Goal: Information Seeking & Learning: Learn about a topic

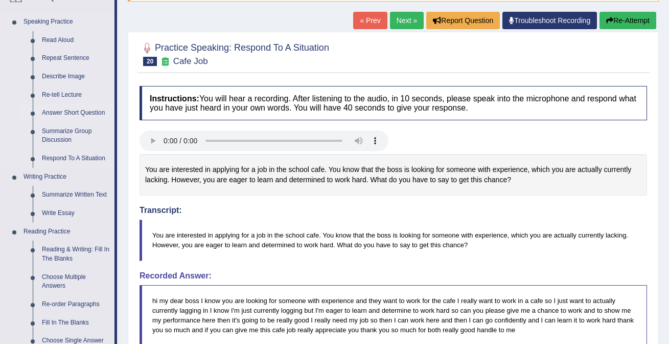
scroll to position [100, 0]
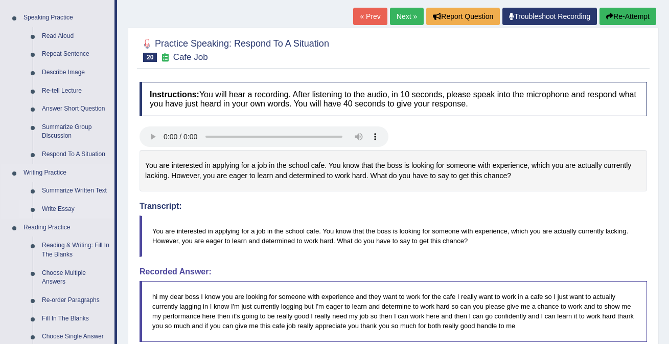
click at [70, 208] on link "Write Essay" at bounding box center [75, 209] width 77 height 18
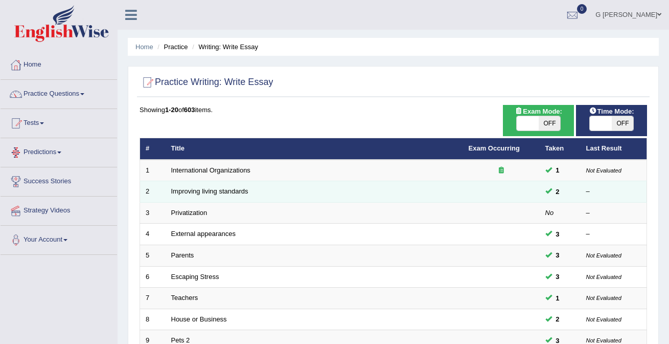
scroll to position [333, 0]
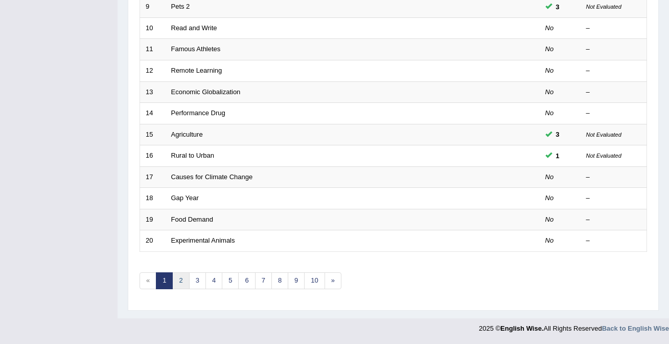
click at [180, 282] on link "2" at bounding box center [180, 280] width 17 height 17
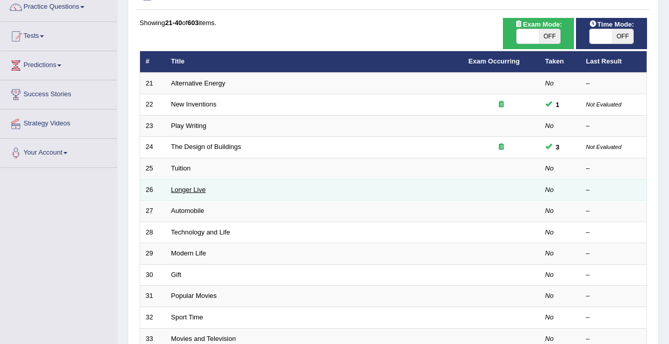
scroll to position [87, 0]
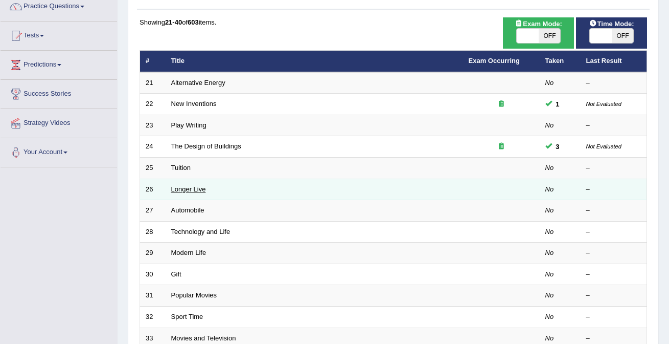
click at [195, 191] on link "Longer Live" at bounding box center [188, 189] width 35 height 8
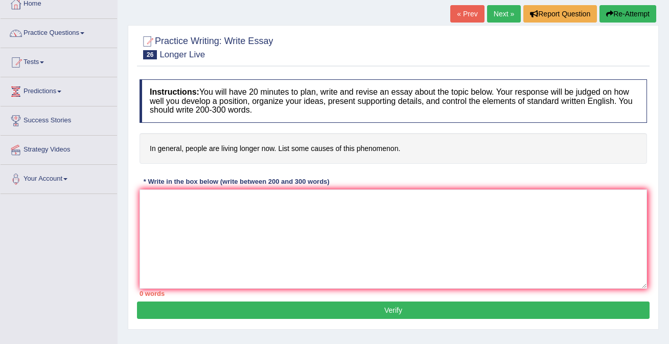
scroll to position [62, 0]
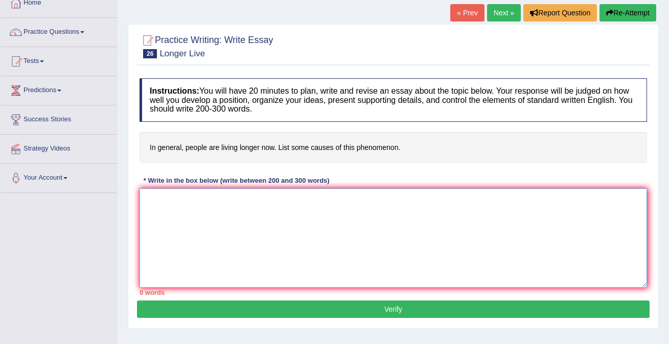
click at [214, 240] on textarea at bounding box center [394, 237] width 508 height 99
drag, startPoint x: 401, startPoint y: 147, endPoint x: 240, endPoint y: 146, distance: 160.5
click at [240, 146] on h4 "In general, people are living longer now. List some causes of this phenomenon." at bounding box center [394, 147] width 508 height 31
click at [275, 226] on textarea at bounding box center [394, 237] width 508 height 99
click at [278, 223] on textarea at bounding box center [394, 237] width 508 height 99
